Goal: Information Seeking & Learning: Learn about a topic

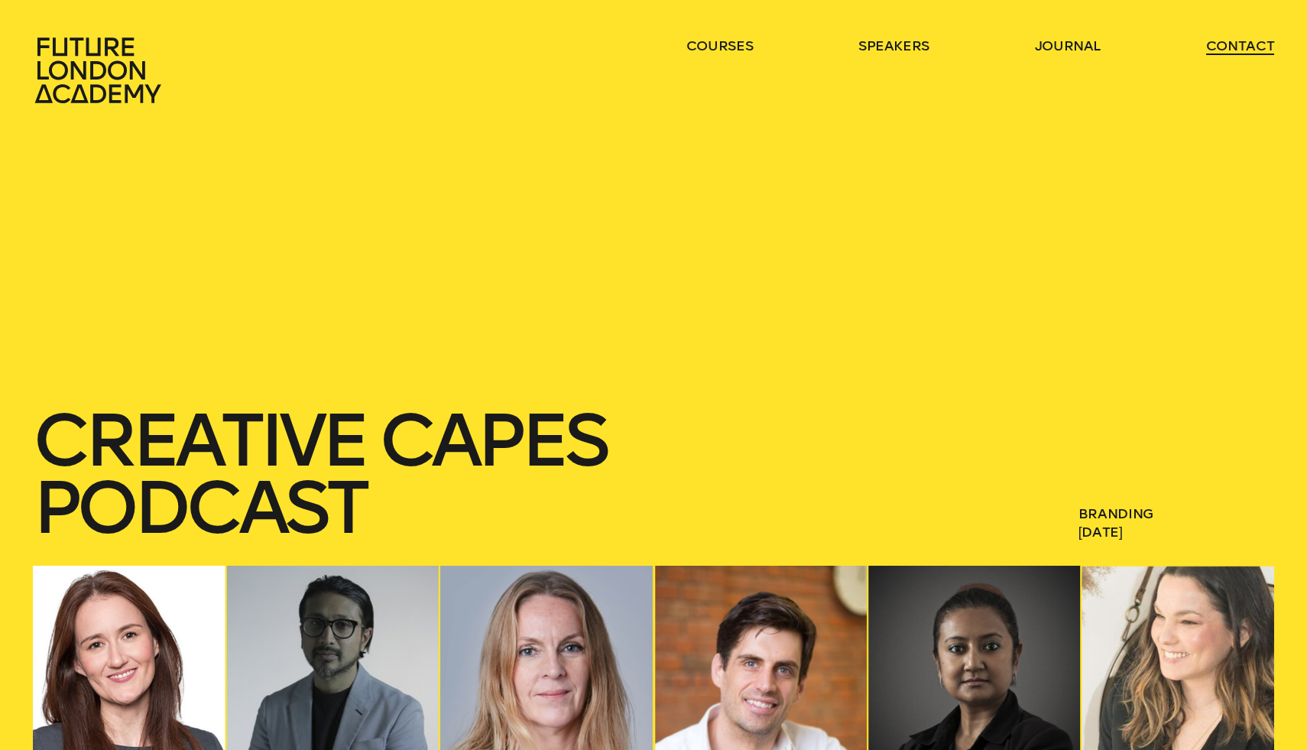
click at [1219, 44] on link "contact" at bounding box center [1240, 46] width 69 height 18
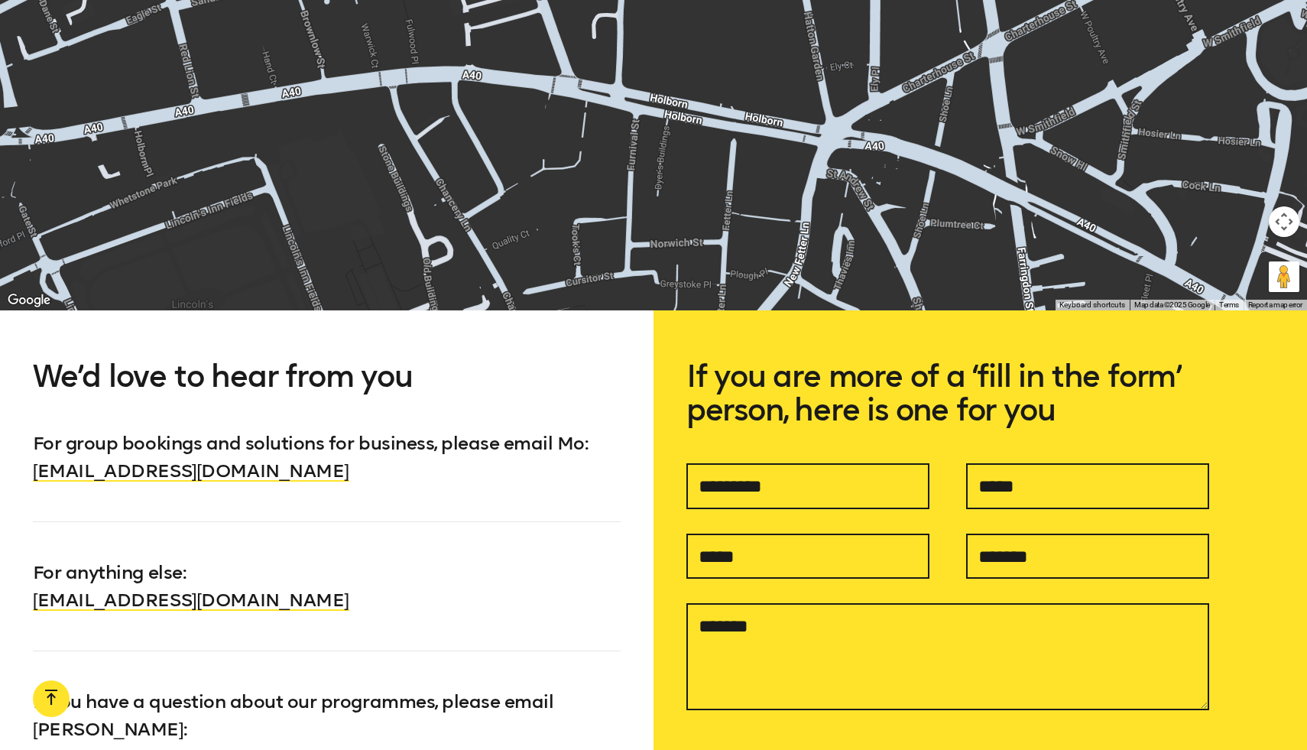
scroll to position [1293, 0]
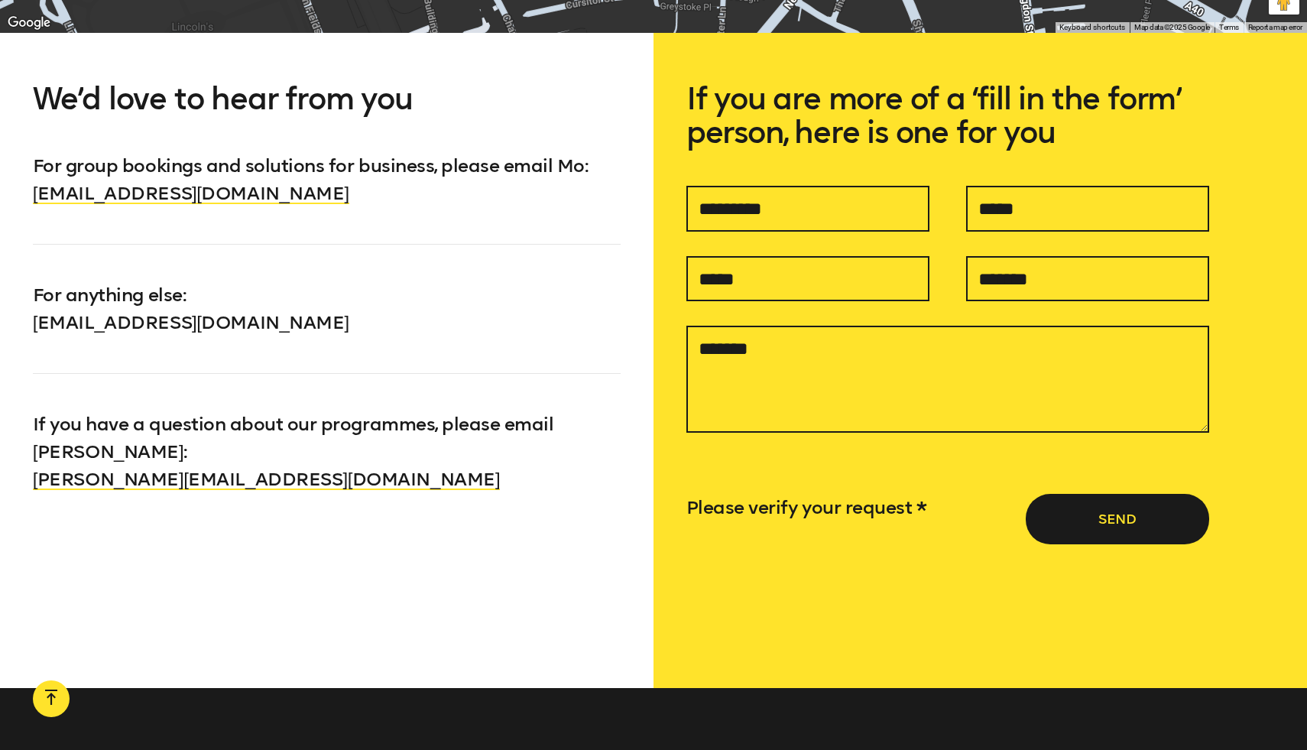
click at [279, 320] on link "[EMAIL_ADDRESS][DOMAIN_NAME]" at bounding box center [191, 322] width 316 height 22
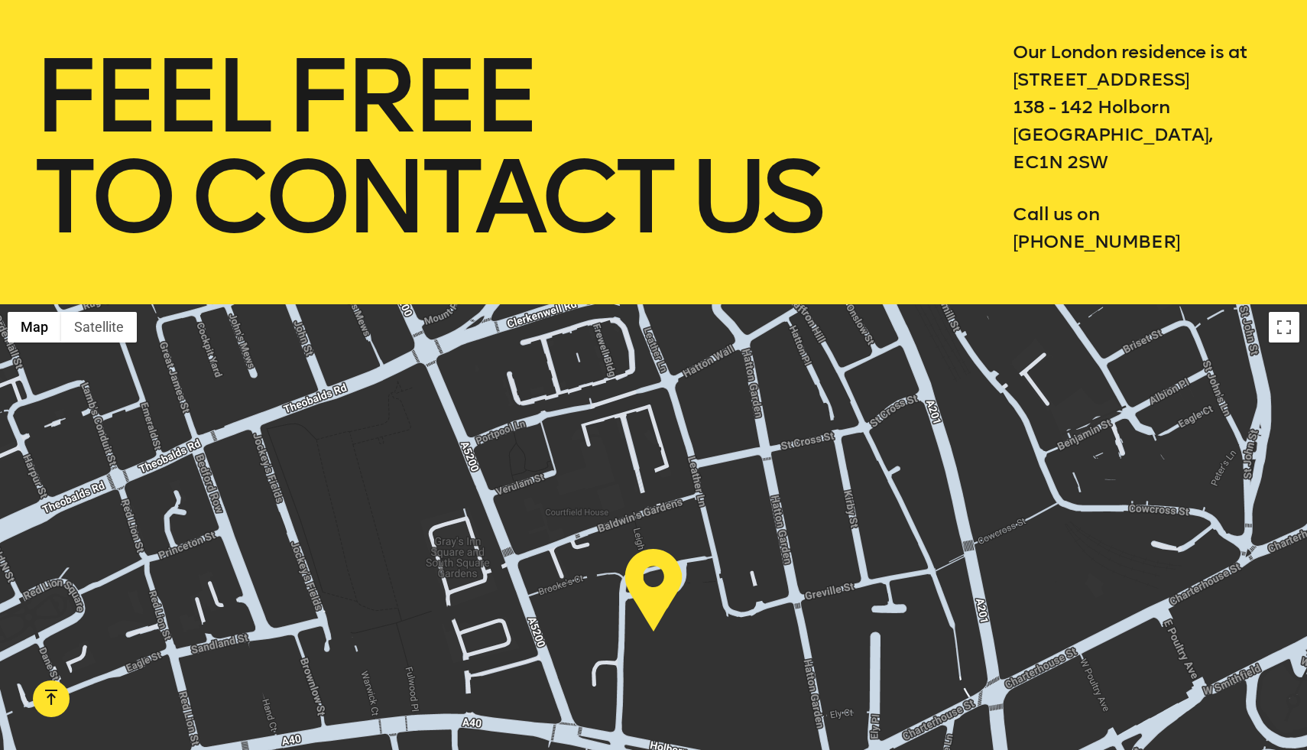
scroll to position [0, 0]
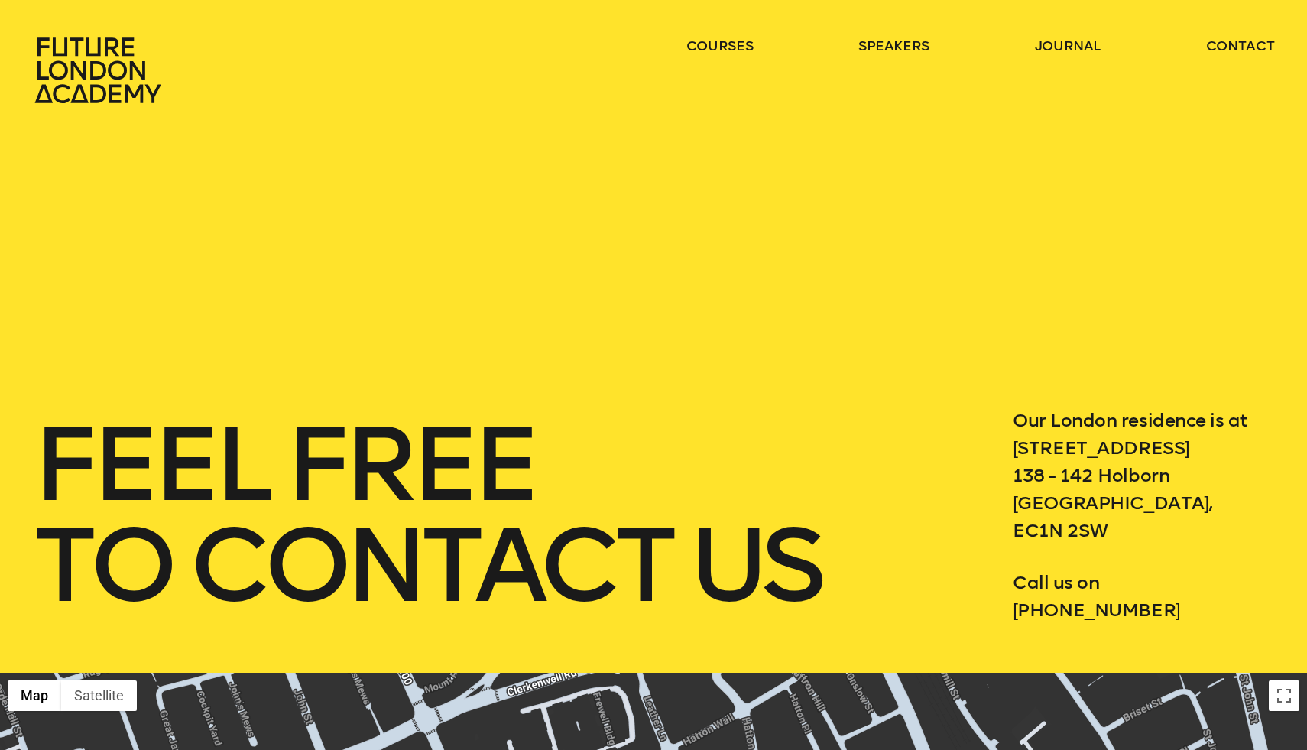
click at [115, 80] on icon at bounding box center [100, 70] width 135 height 67
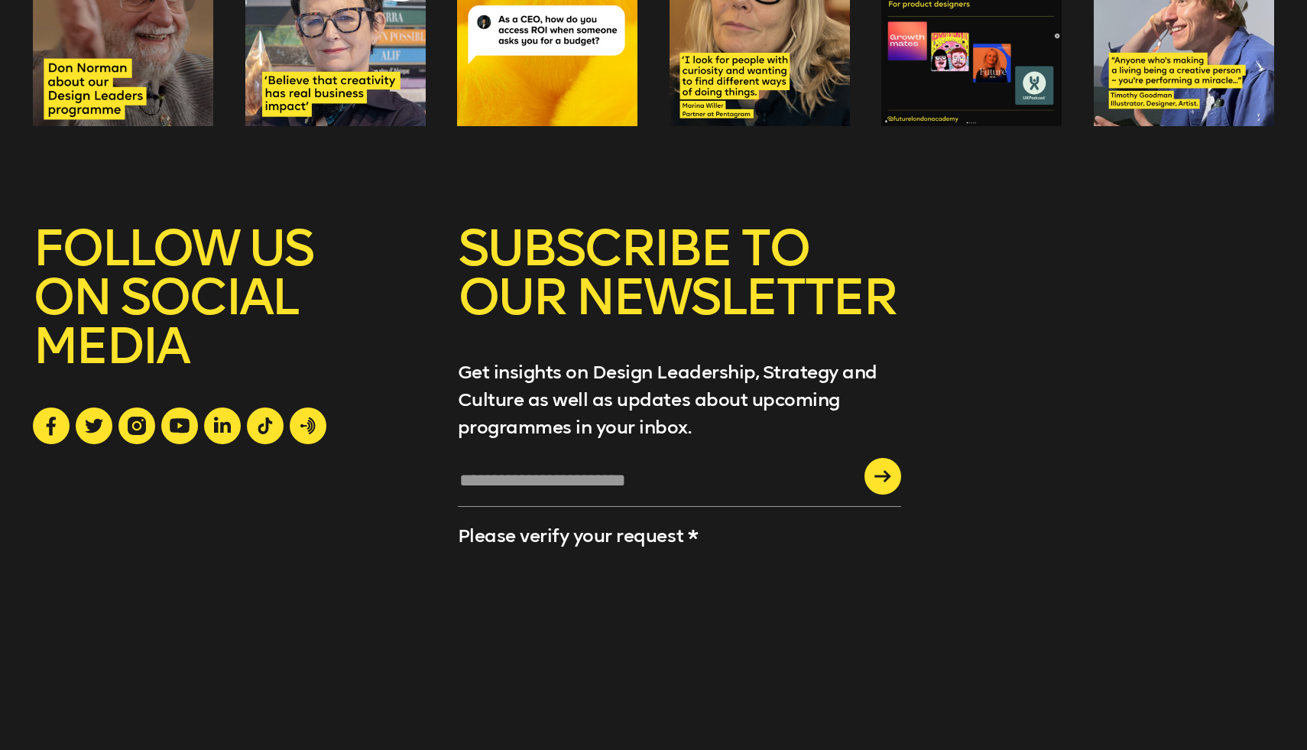
scroll to position [6053, 0]
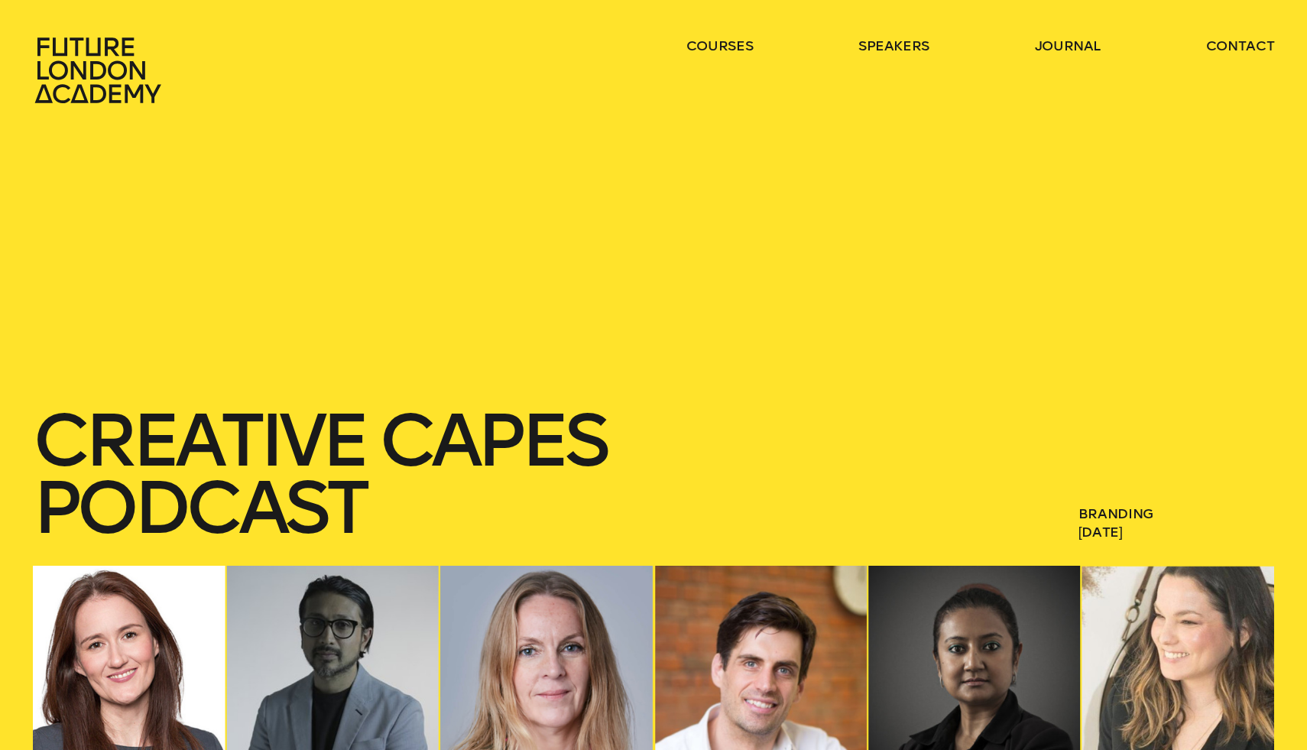
click at [1211, 533] on span "[DATE]" at bounding box center [1176, 532] width 196 height 18
click at [1181, 533] on span "[DATE]" at bounding box center [1176, 532] width 196 height 18
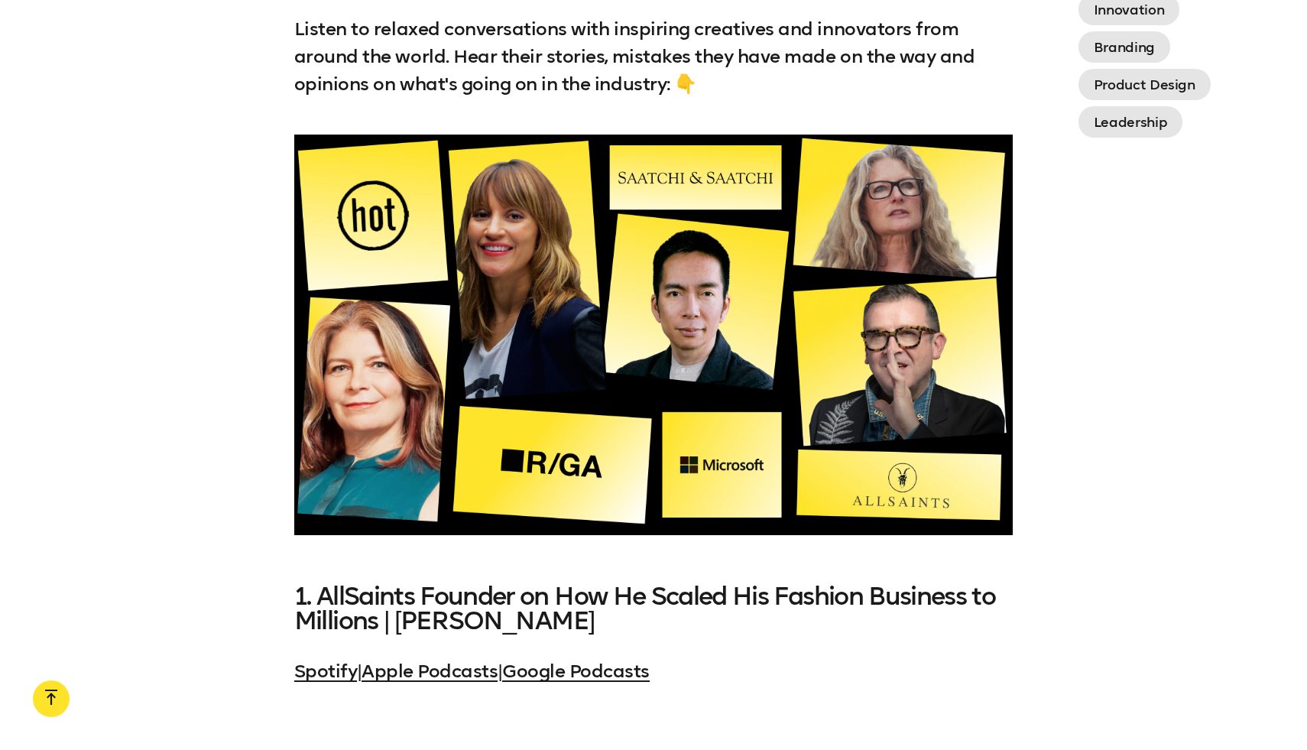
scroll to position [1351, 0]
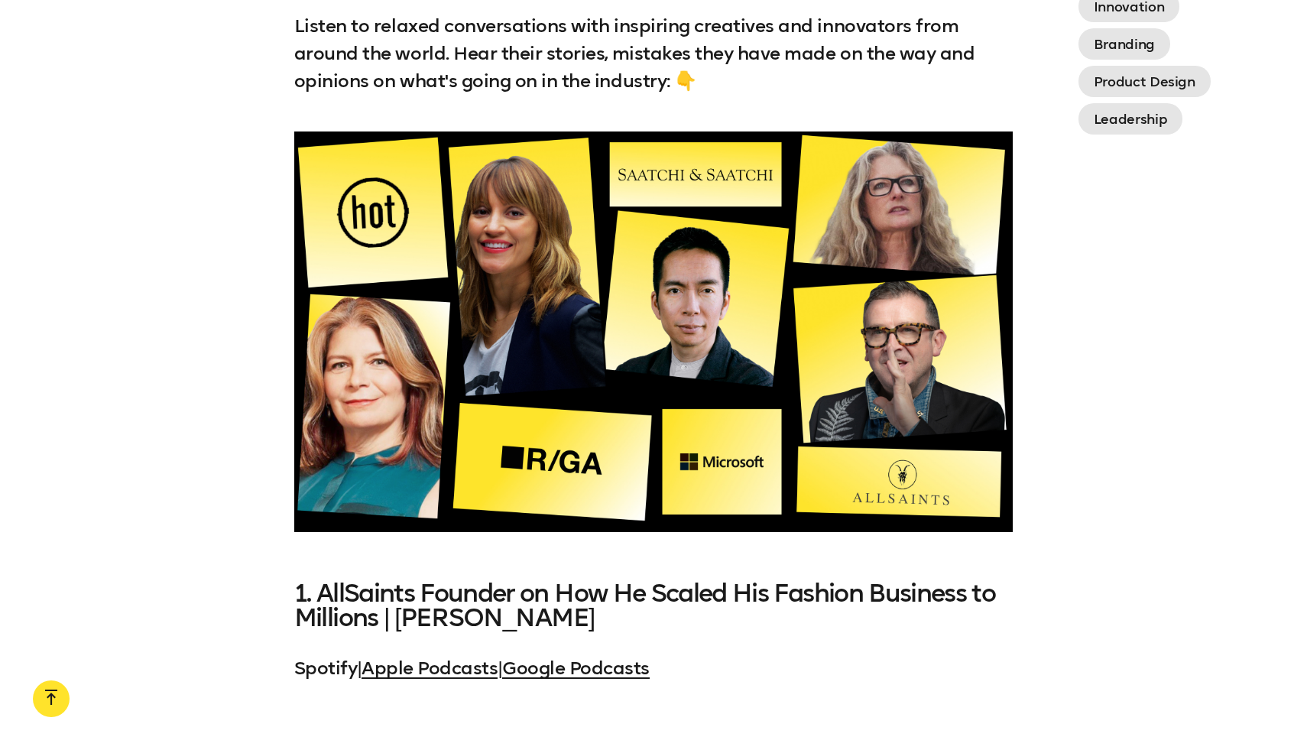
click at [326, 669] on link "Spotify" at bounding box center [325, 667] width 63 height 22
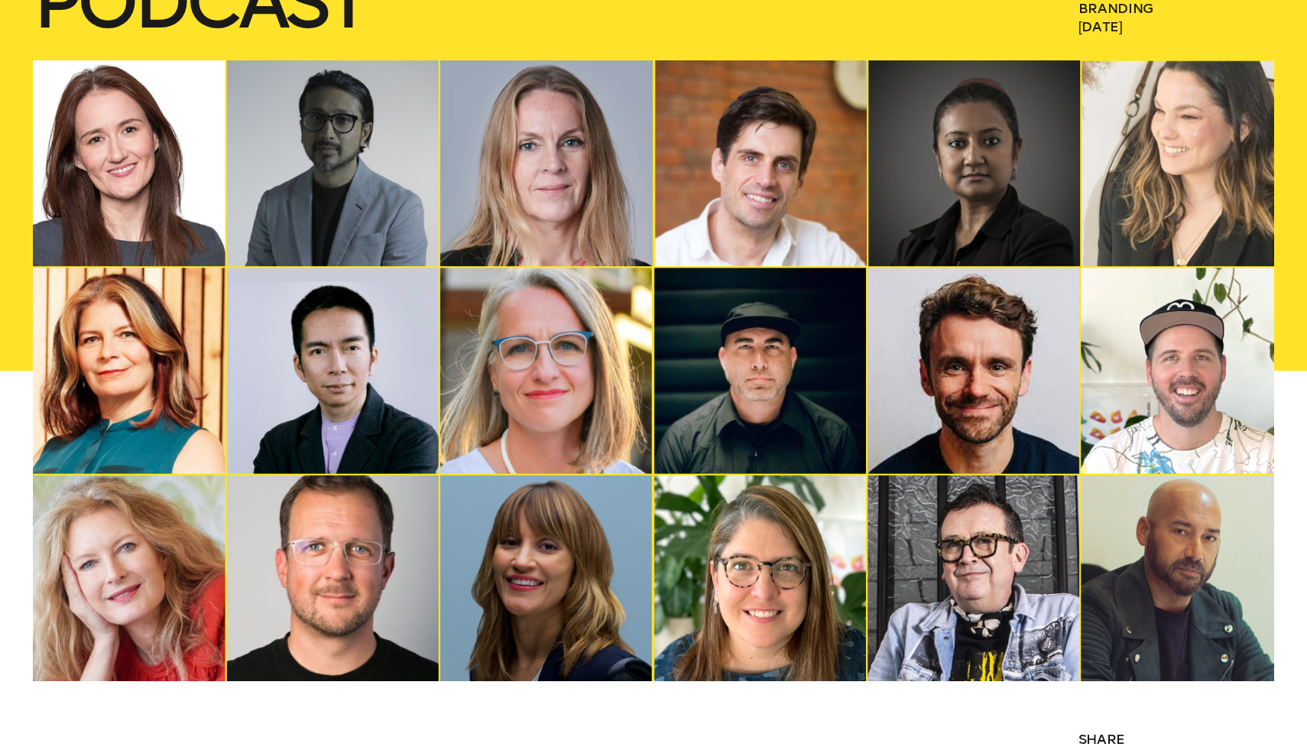
scroll to position [0, 0]
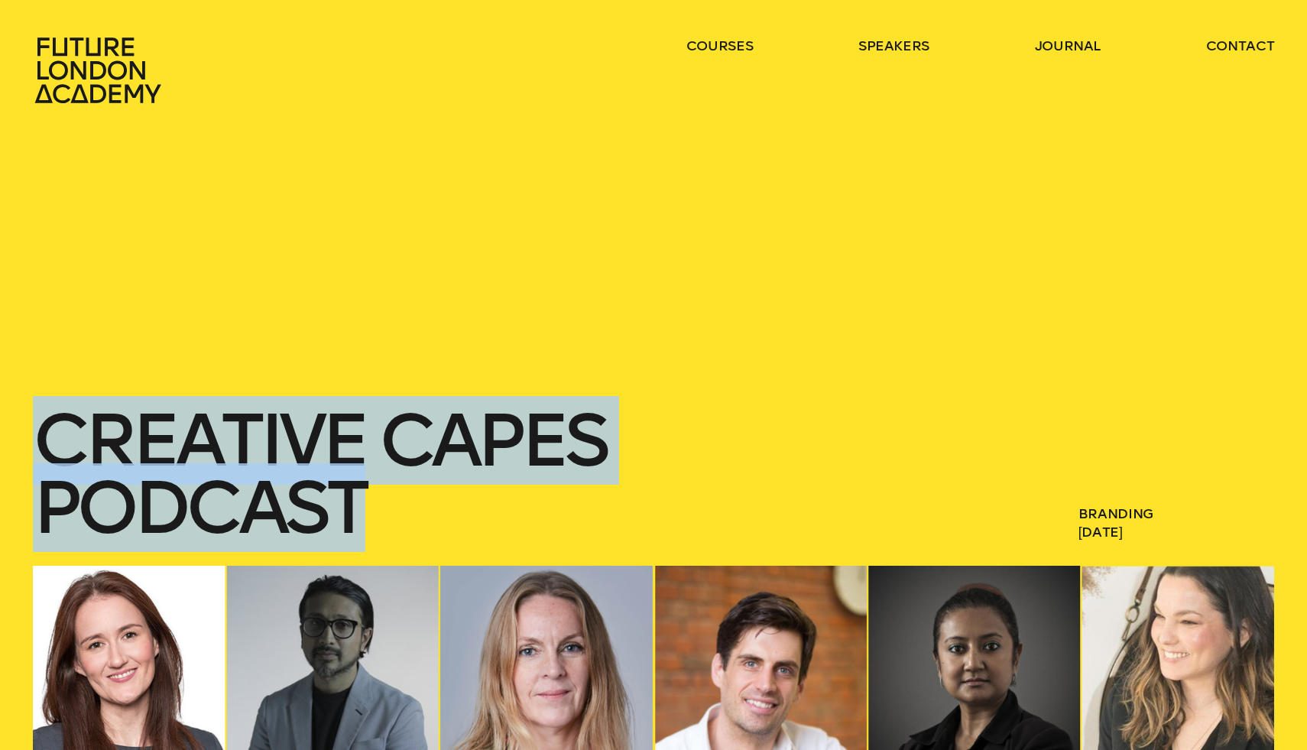
drag, startPoint x: 288, startPoint y: 511, endPoint x: 47, endPoint y: 442, distance: 250.4
click at [47, 442] on h1 "Creative Capes Podcast" at bounding box center [490, 474] width 915 height 135
copy h1 "Creative Capes Podcast"
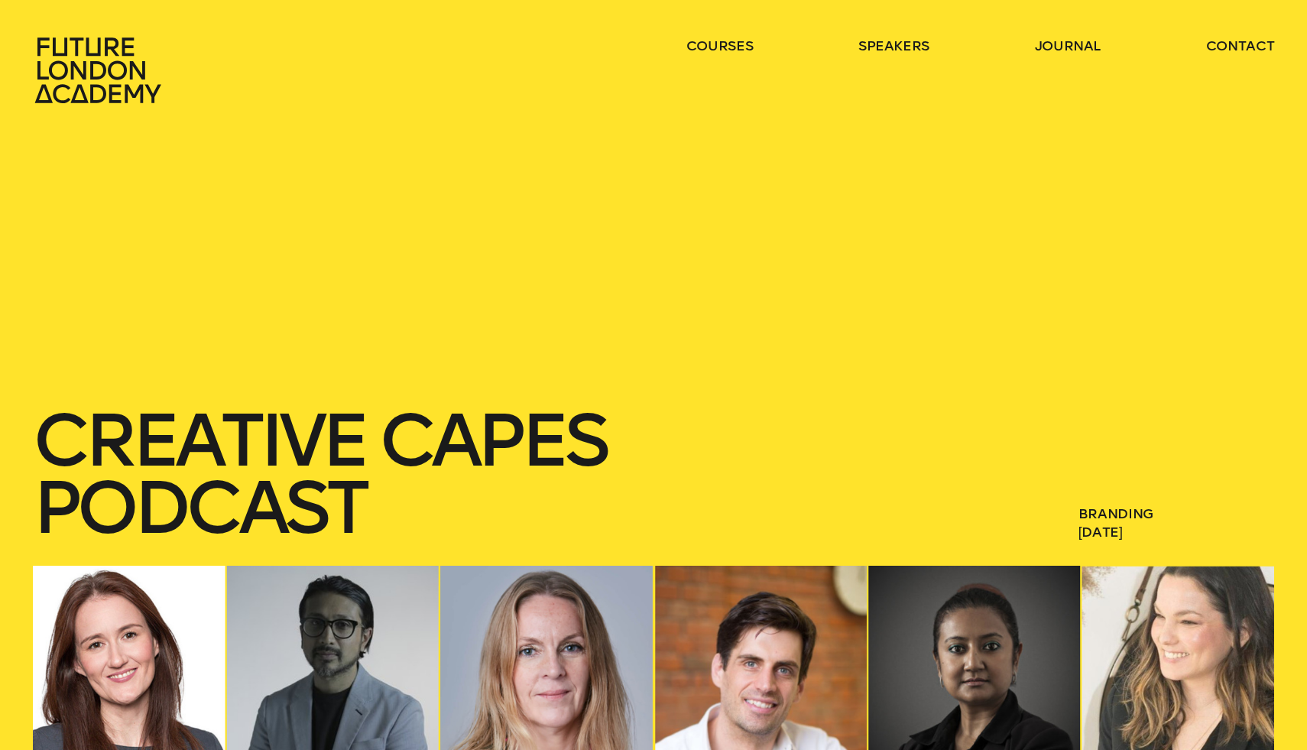
click at [394, 420] on h1 "Creative Capes Podcast" at bounding box center [490, 474] width 915 height 135
click at [96, 73] on icon at bounding box center [100, 70] width 135 height 67
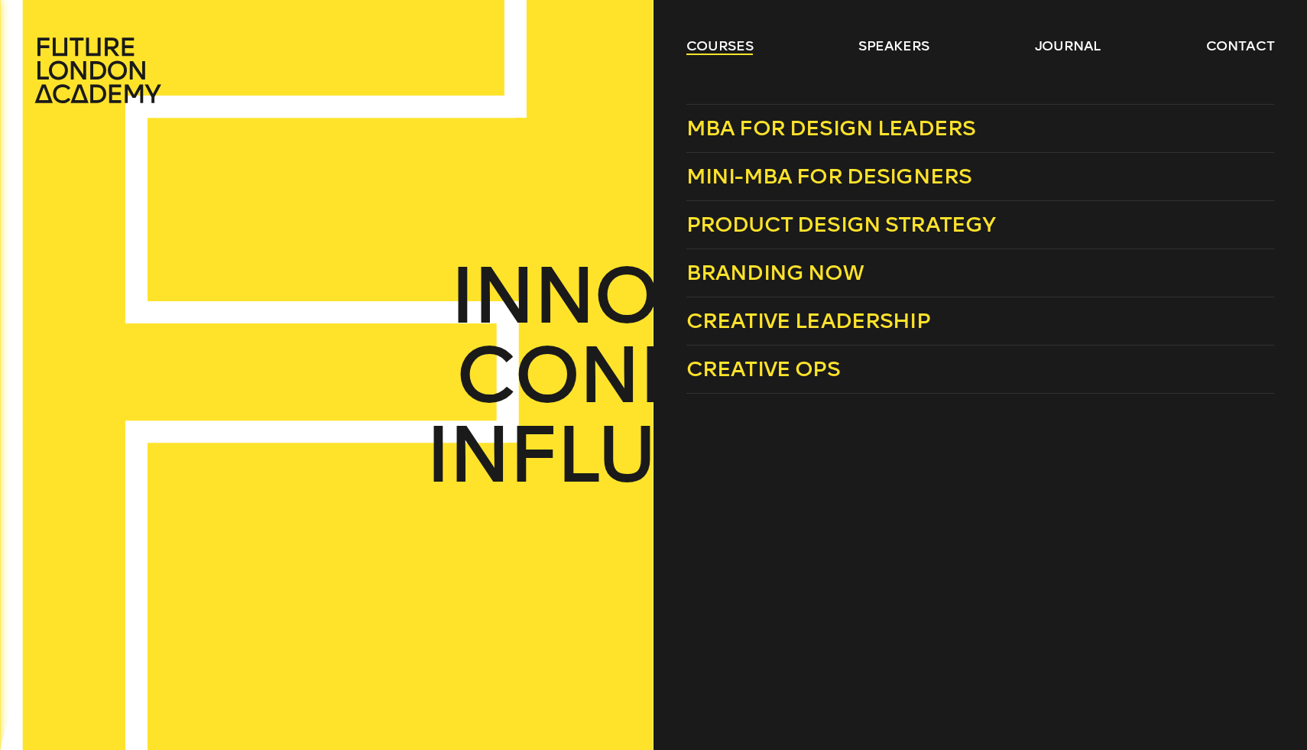
click at [716, 51] on link "courses" at bounding box center [719, 46] width 67 height 18
